Goal: Transaction & Acquisition: Subscribe to service/newsletter

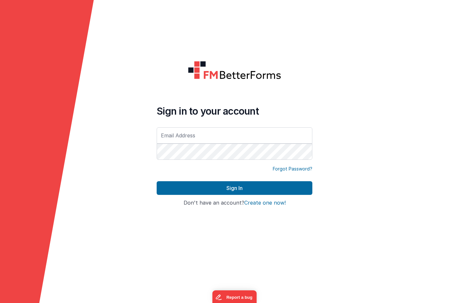
click at [262, 202] on button "Create one now!" at bounding box center [265, 203] width 42 height 6
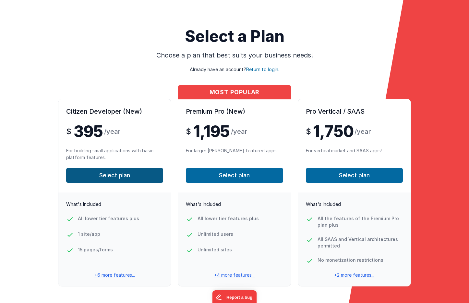
click at [115, 173] on button "Select plan" at bounding box center [114, 175] width 97 height 15
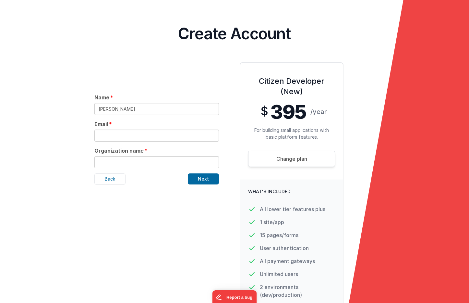
type input "[PERSON_NAME]"
click at [212, 109] on input "[PERSON_NAME]" at bounding box center [156, 109] width 125 height 12
type input "[PERSON_NAME]"
type input "[EMAIL_ADDRESS][DOMAIN_NAME]"
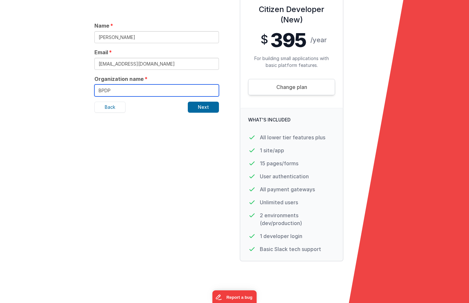
scroll to position [72, 0]
type input "BPDP"
click at [202, 107] on button "Next" at bounding box center [203, 107] width 31 height 11
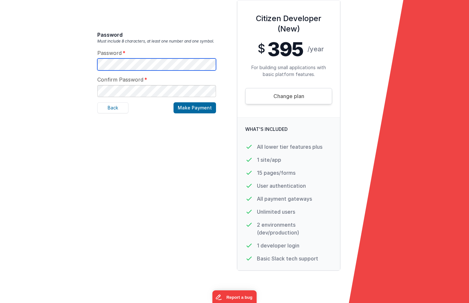
scroll to position [59, 0]
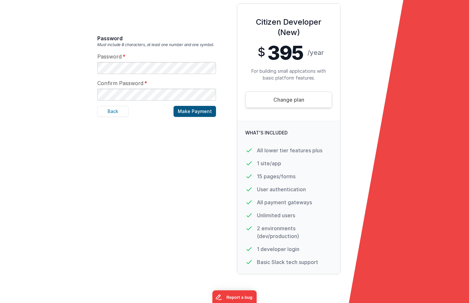
click at [189, 111] on button "Make Payment" at bounding box center [195, 111] width 43 height 11
click at [197, 111] on button "Make Payment" at bounding box center [195, 111] width 43 height 11
